Goal: Navigation & Orientation: Find specific page/section

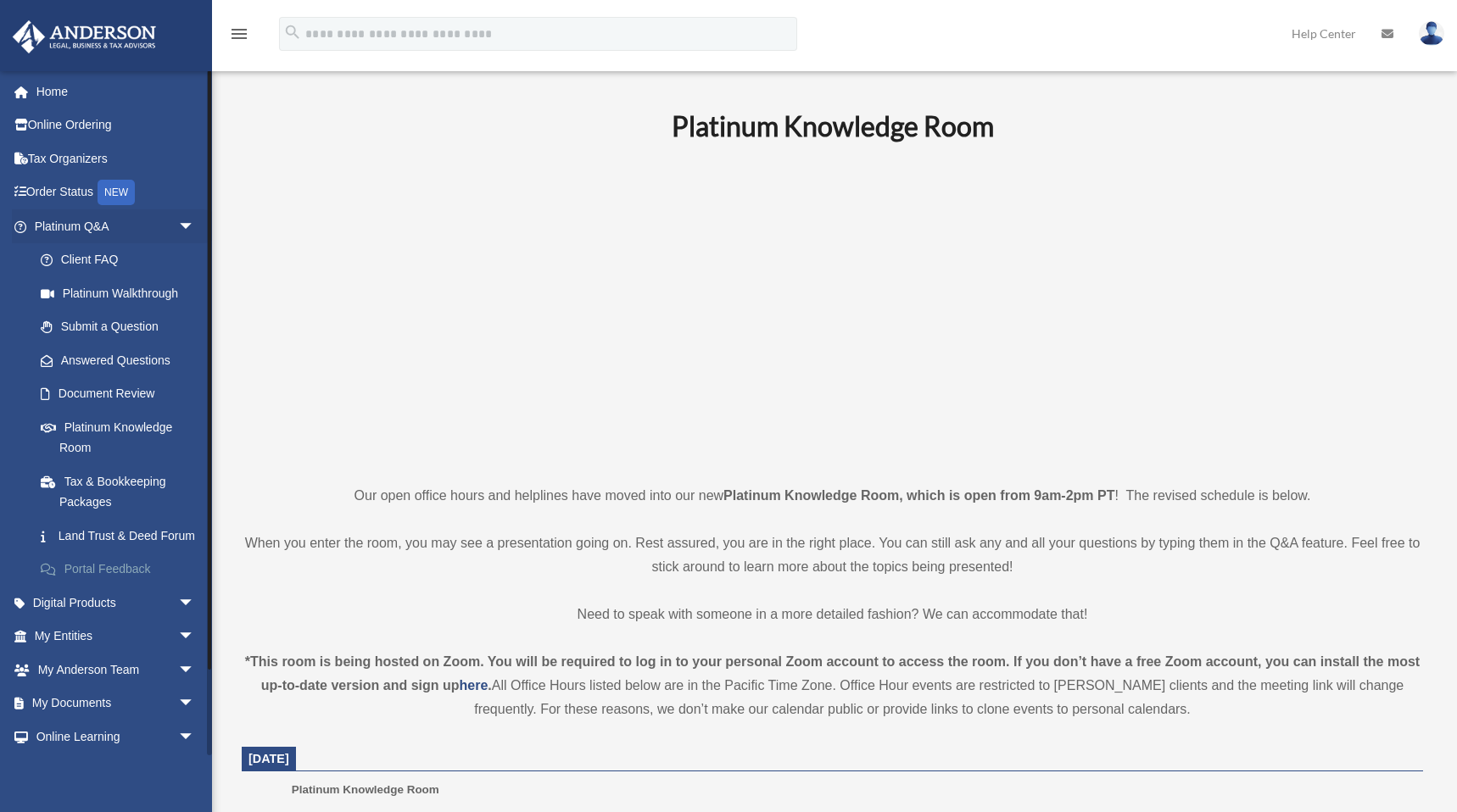
click at [110, 587] on link "Portal Feedback" at bounding box center [121, 569] width 197 height 34
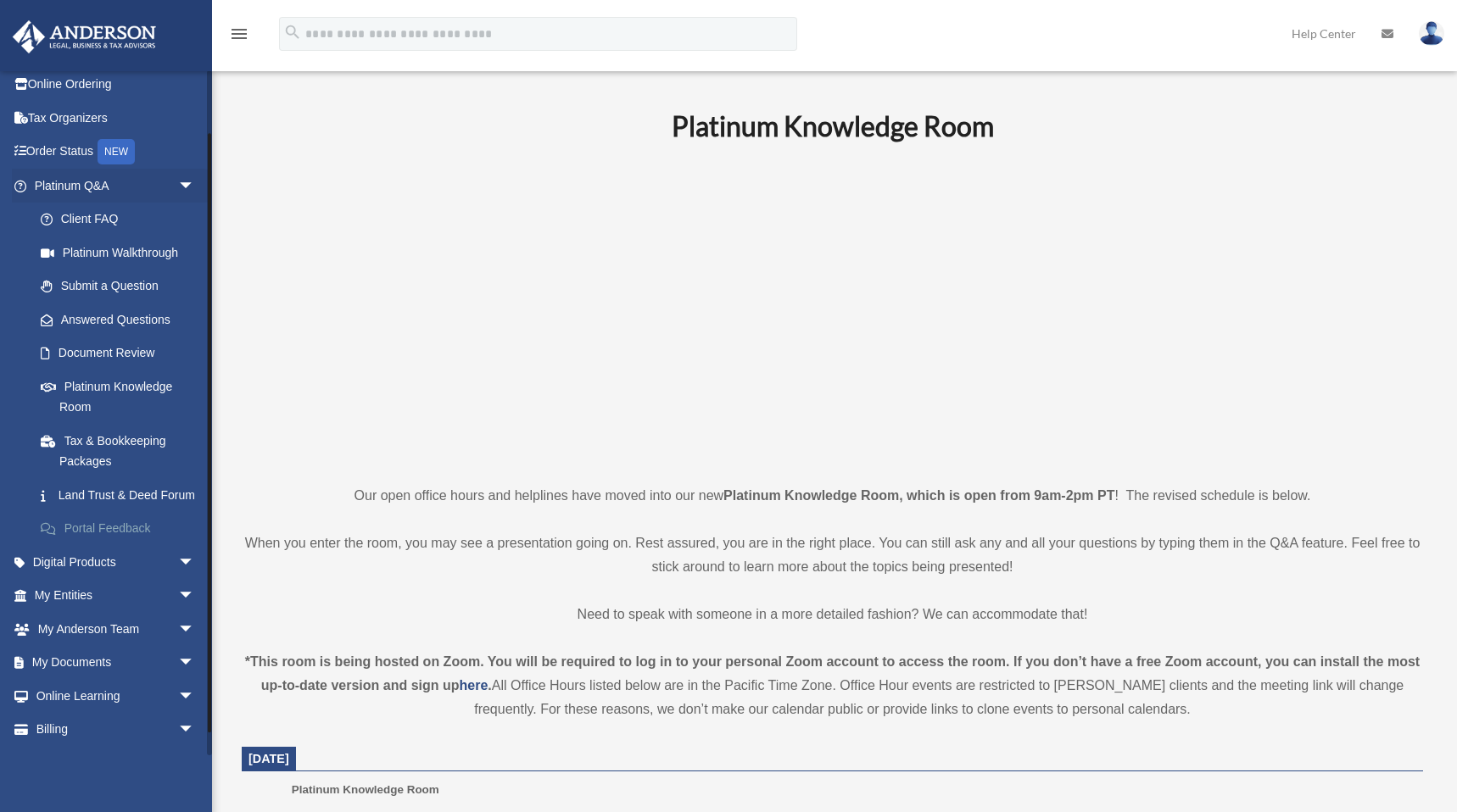
scroll to position [90, 0]
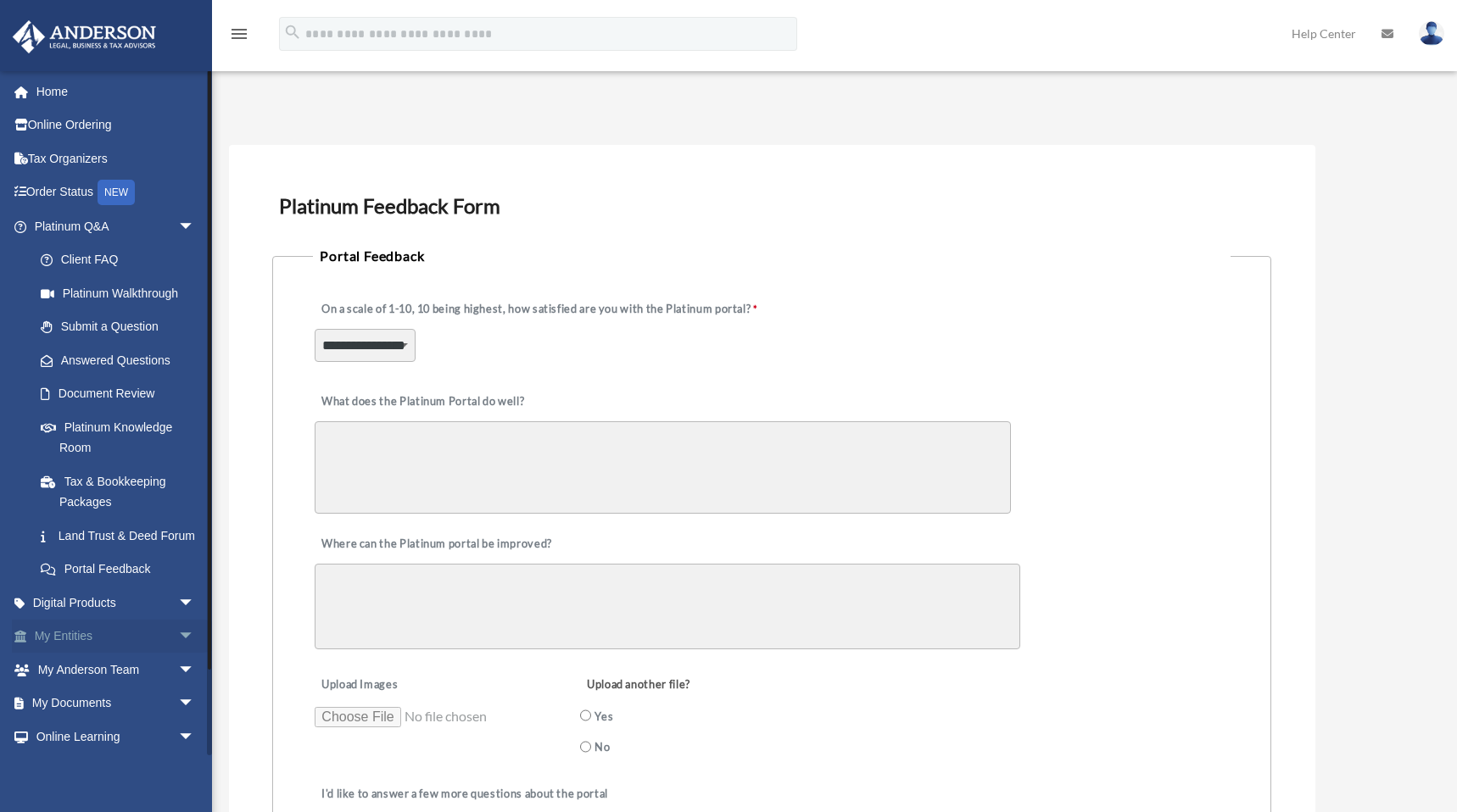
click at [91, 654] on link "My Entities arrow_drop_down" at bounding box center [116, 636] width 209 height 34
click at [182, 649] on span "arrow_drop_down" at bounding box center [194, 637] width 34 height 35
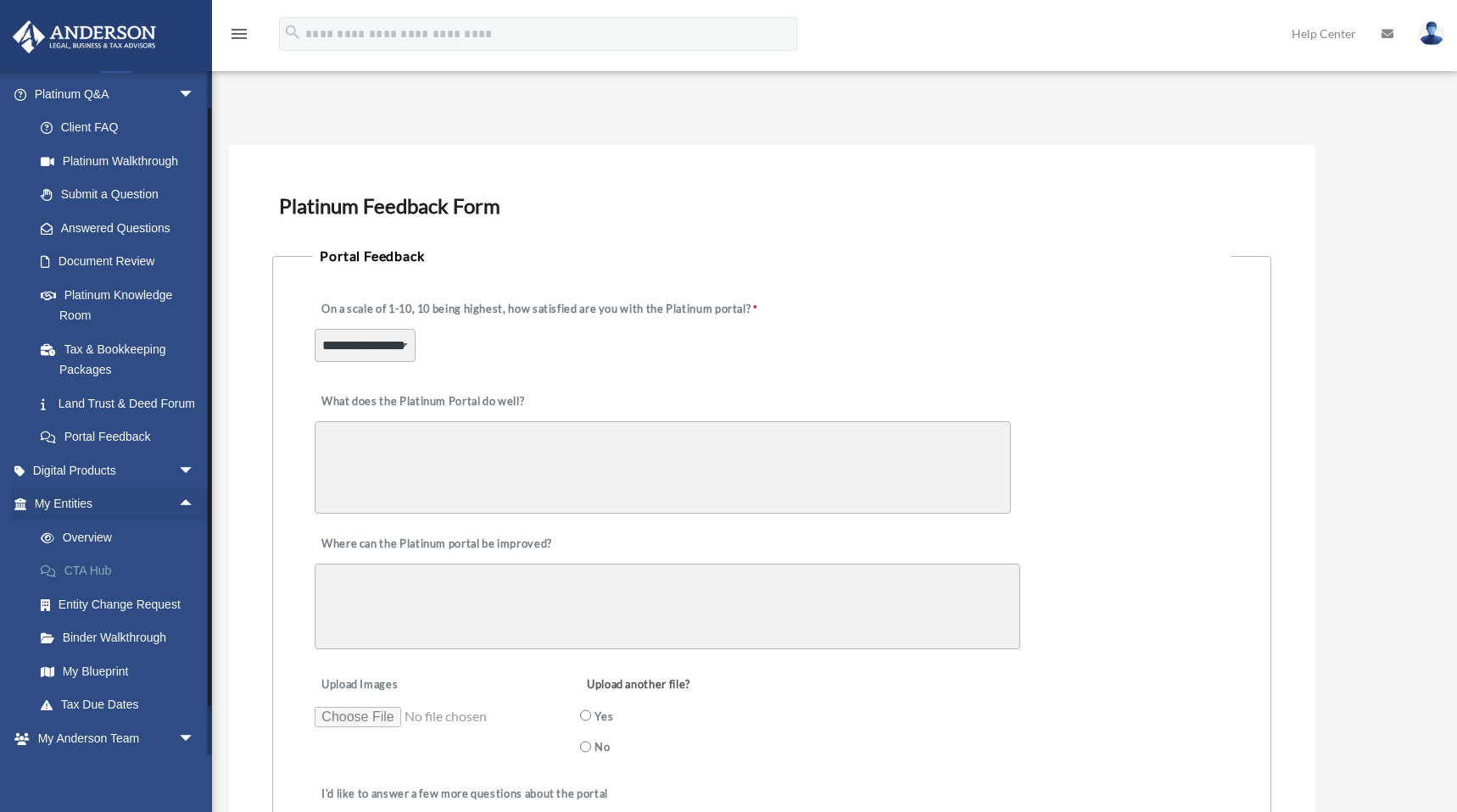
scroll to position [254, 0]
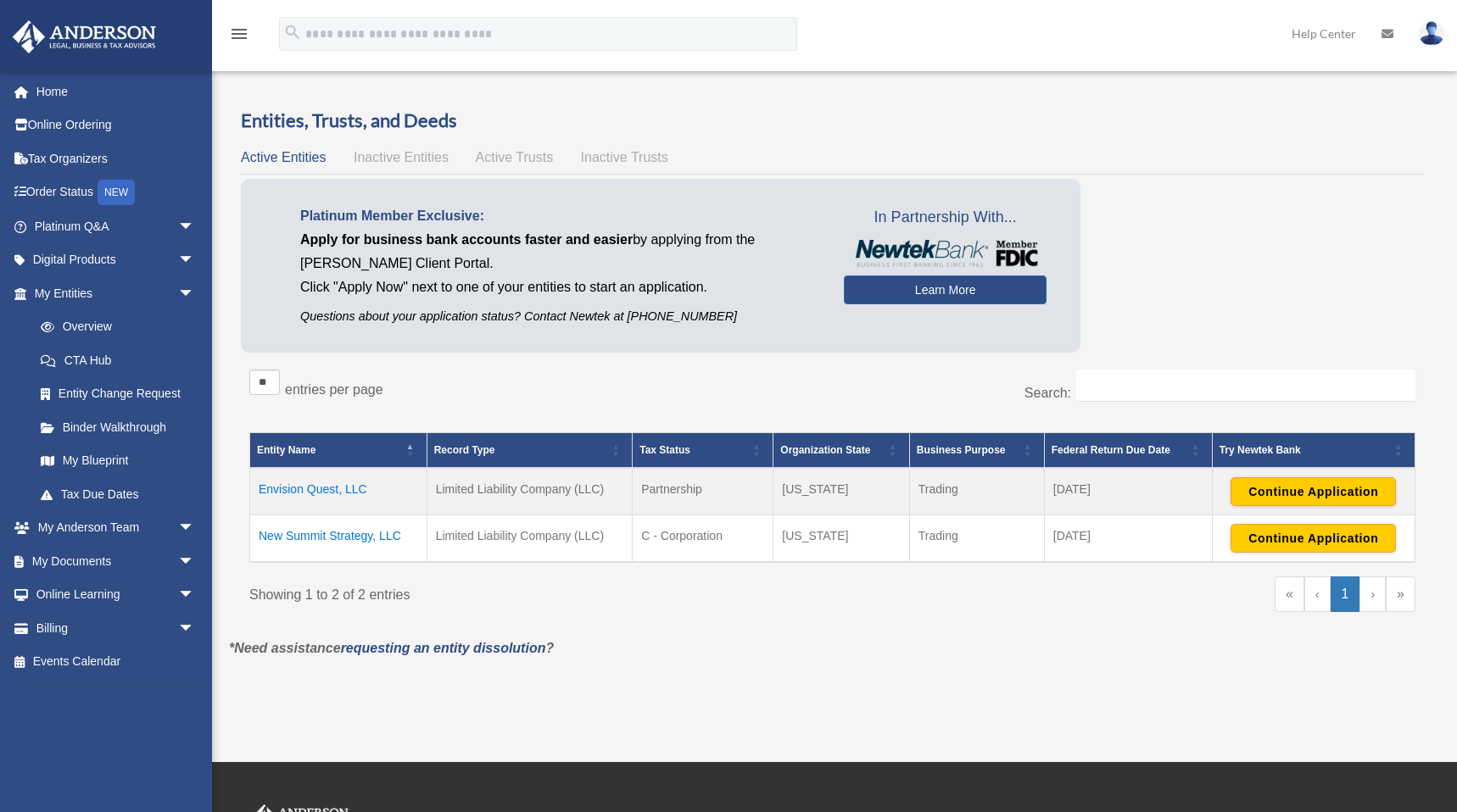
click at [519, 156] on span "Active Trusts" at bounding box center [515, 156] width 78 height 15
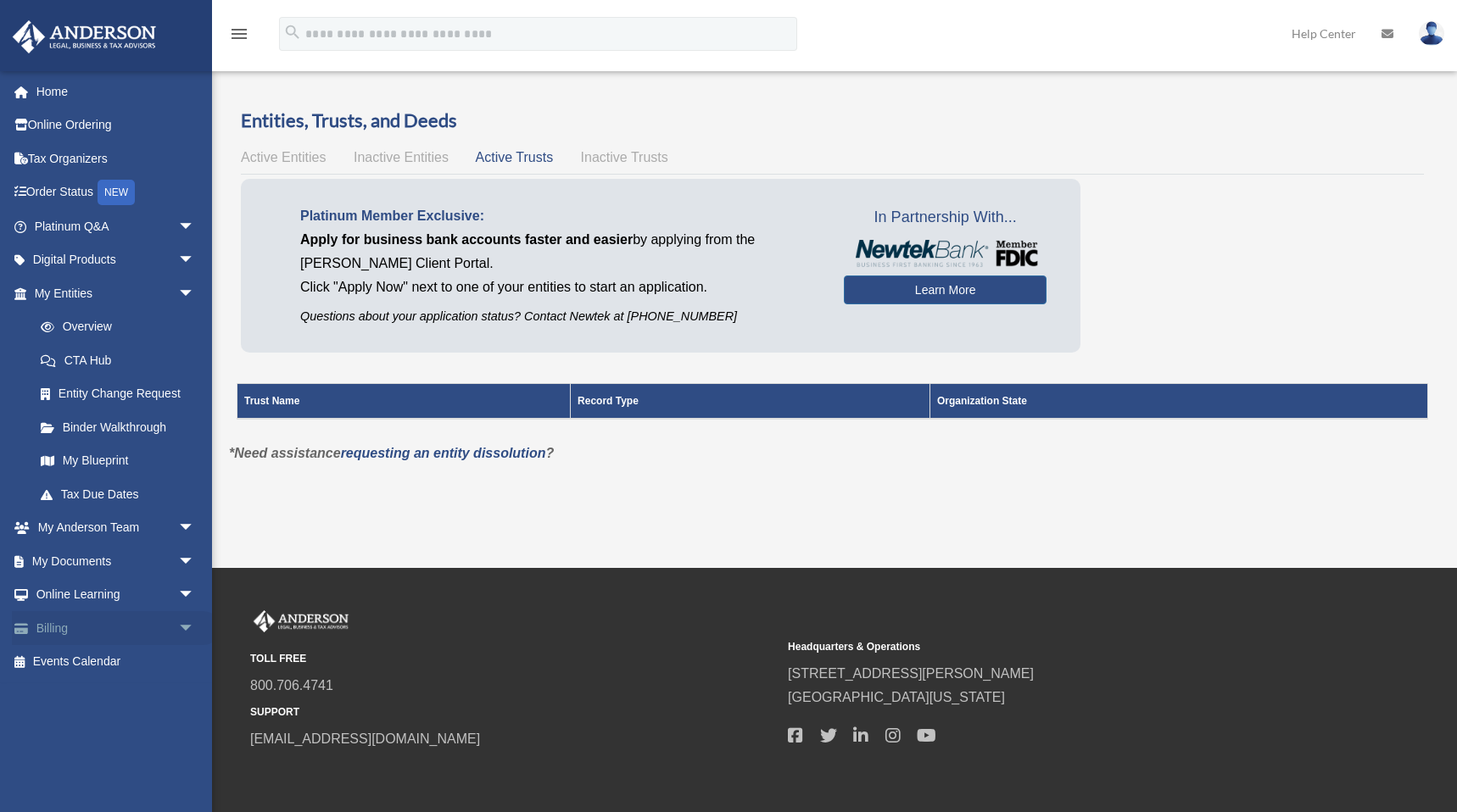
click at [66, 631] on link "Billing arrow_drop_down" at bounding box center [116, 627] width 209 height 34
click at [178, 625] on span "arrow_drop_down" at bounding box center [194, 628] width 34 height 35
